Goal: Find specific page/section: Find specific page/section

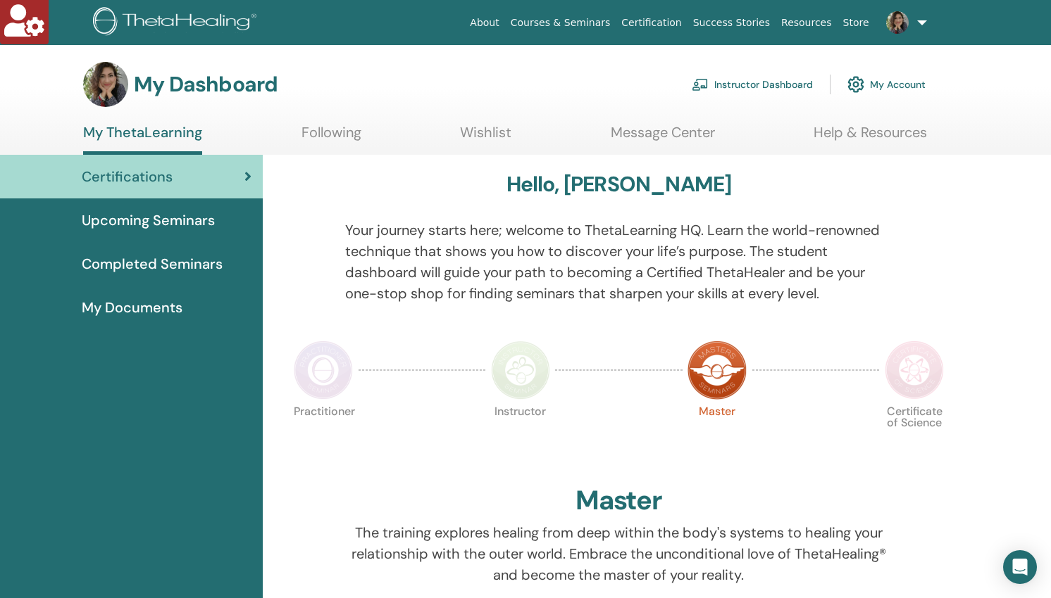
click at [767, 87] on link "Instructor Dashboard" at bounding box center [751, 84] width 121 height 31
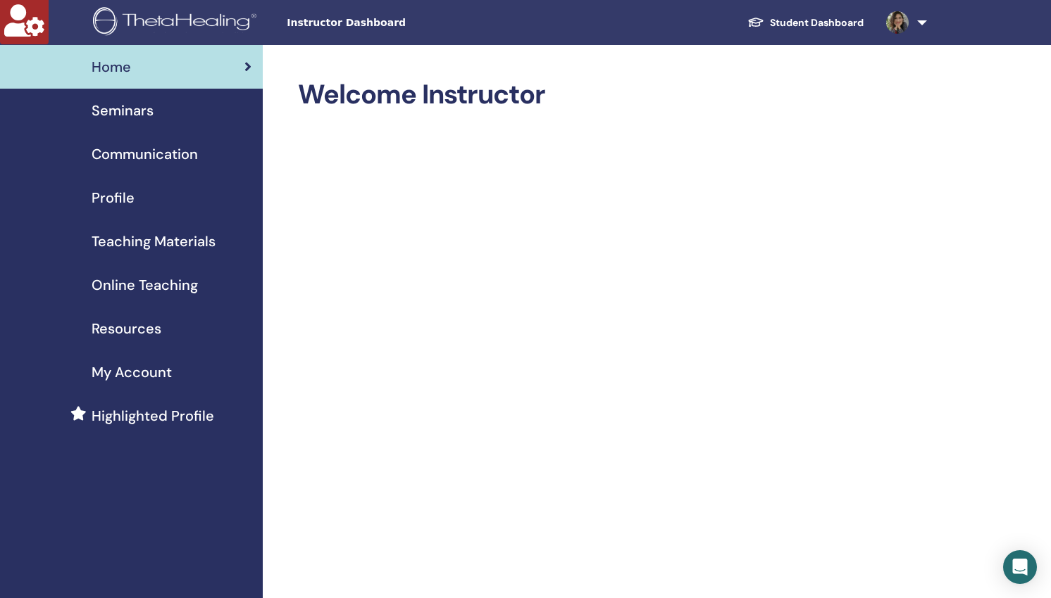
click at [139, 114] on span "Seminars" at bounding box center [123, 110] width 62 height 21
